Goal: Task Accomplishment & Management: Manage account settings

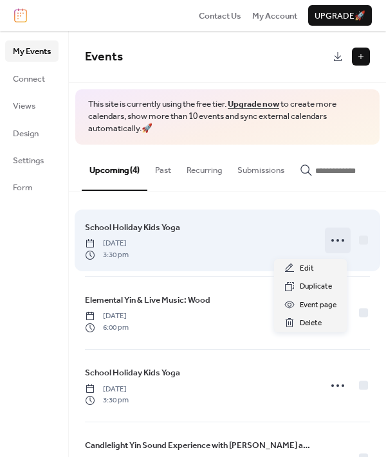
click at [331, 245] on icon at bounding box center [337, 240] width 21 height 21
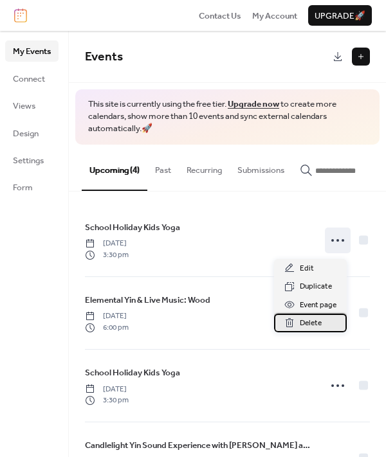
click at [300, 322] on div "Delete" at bounding box center [310, 323] width 73 height 18
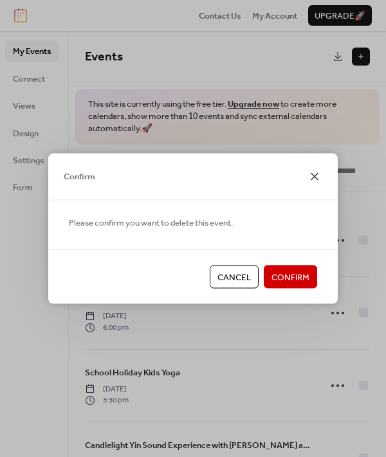
click at [316, 178] on icon at bounding box center [315, 176] width 8 height 8
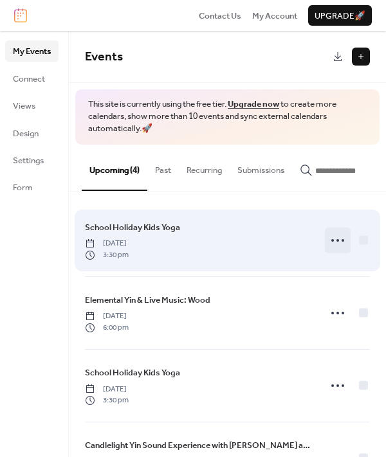
click at [337, 244] on icon at bounding box center [337, 240] width 21 height 21
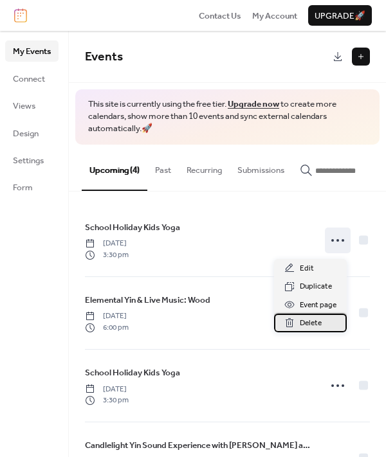
click at [310, 326] on span "Delete" at bounding box center [311, 323] width 22 height 13
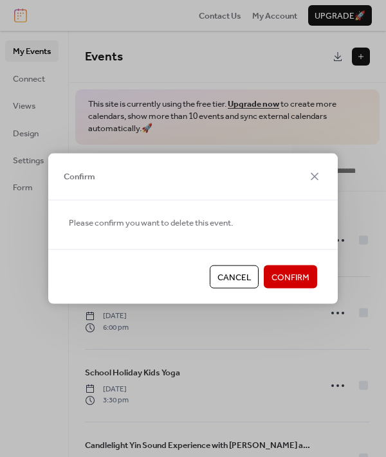
click at [275, 283] on span "Confirm" at bounding box center [291, 278] width 38 height 13
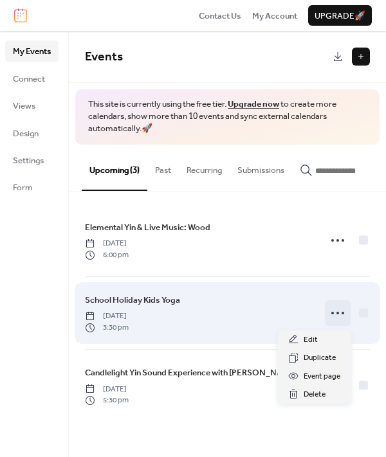
click at [337, 319] on icon at bounding box center [337, 313] width 21 height 21
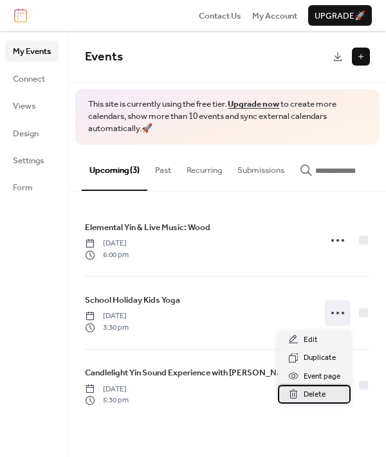
click at [318, 397] on span "Delete" at bounding box center [315, 395] width 22 height 13
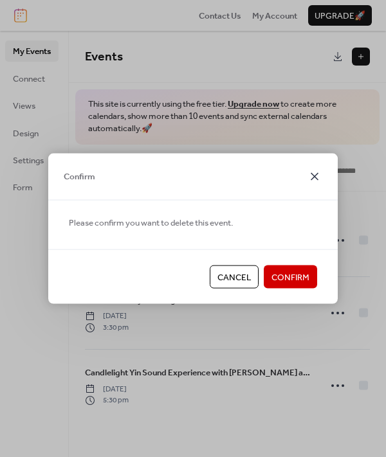
click at [317, 171] on icon at bounding box center [314, 176] width 15 height 15
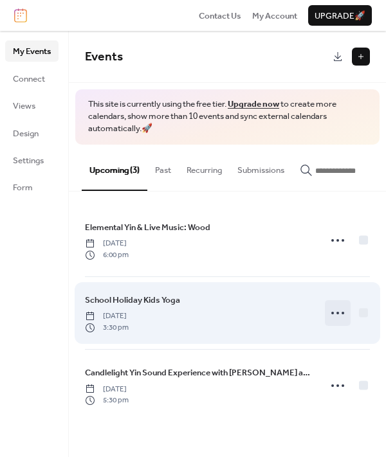
click at [332, 315] on circle at bounding box center [332, 313] width 3 height 3
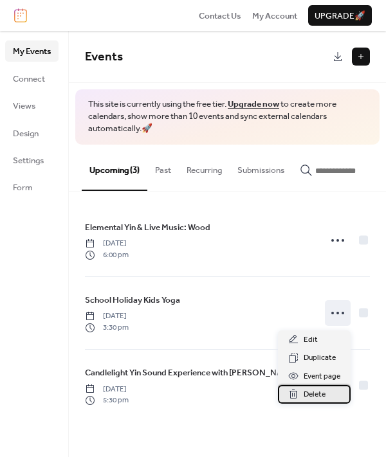
click at [309, 393] on span "Delete" at bounding box center [315, 395] width 22 height 13
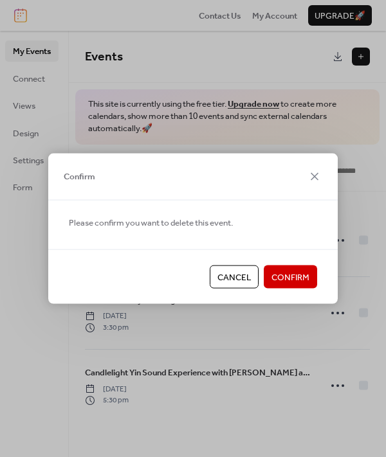
click at [287, 279] on span "Confirm" at bounding box center [291, 278] width 38 height 13
